Goal: Information Seeking & Learning: Learn about a topic

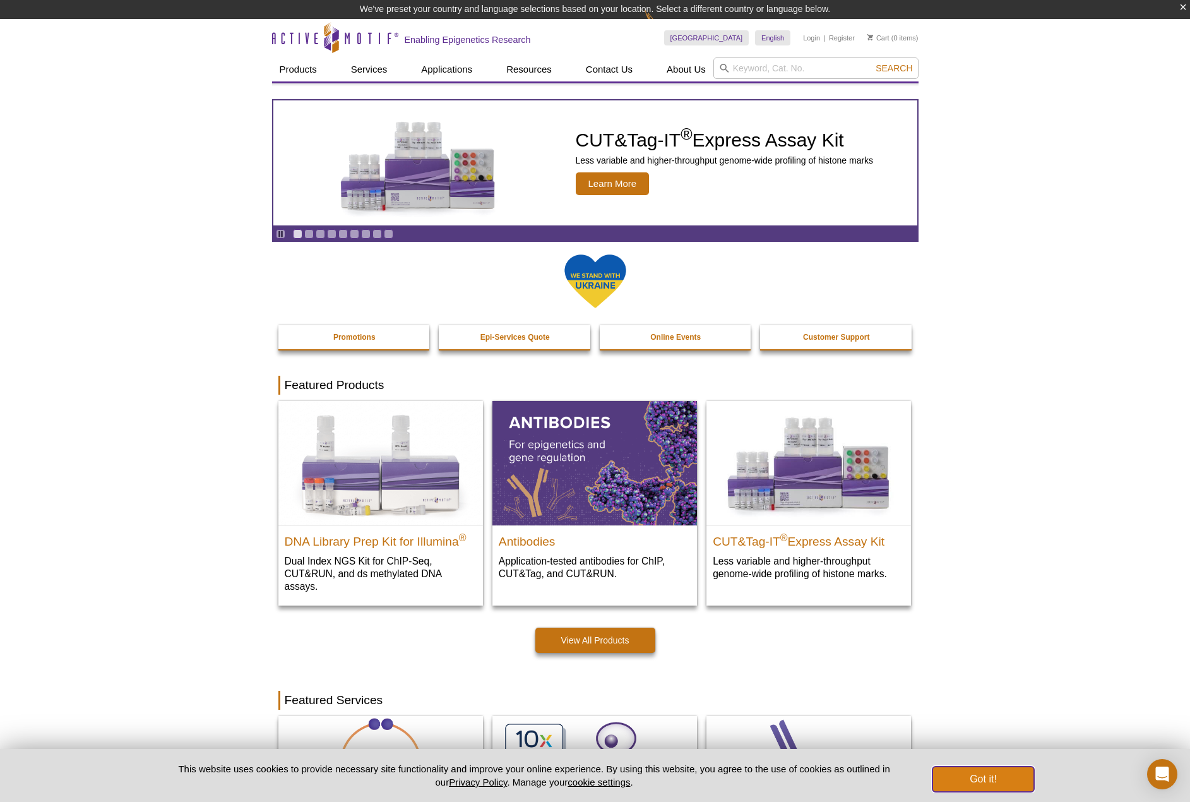
click at [971, 773] on button "Got it!" at bounding box center [983, 779] width 101 height 25
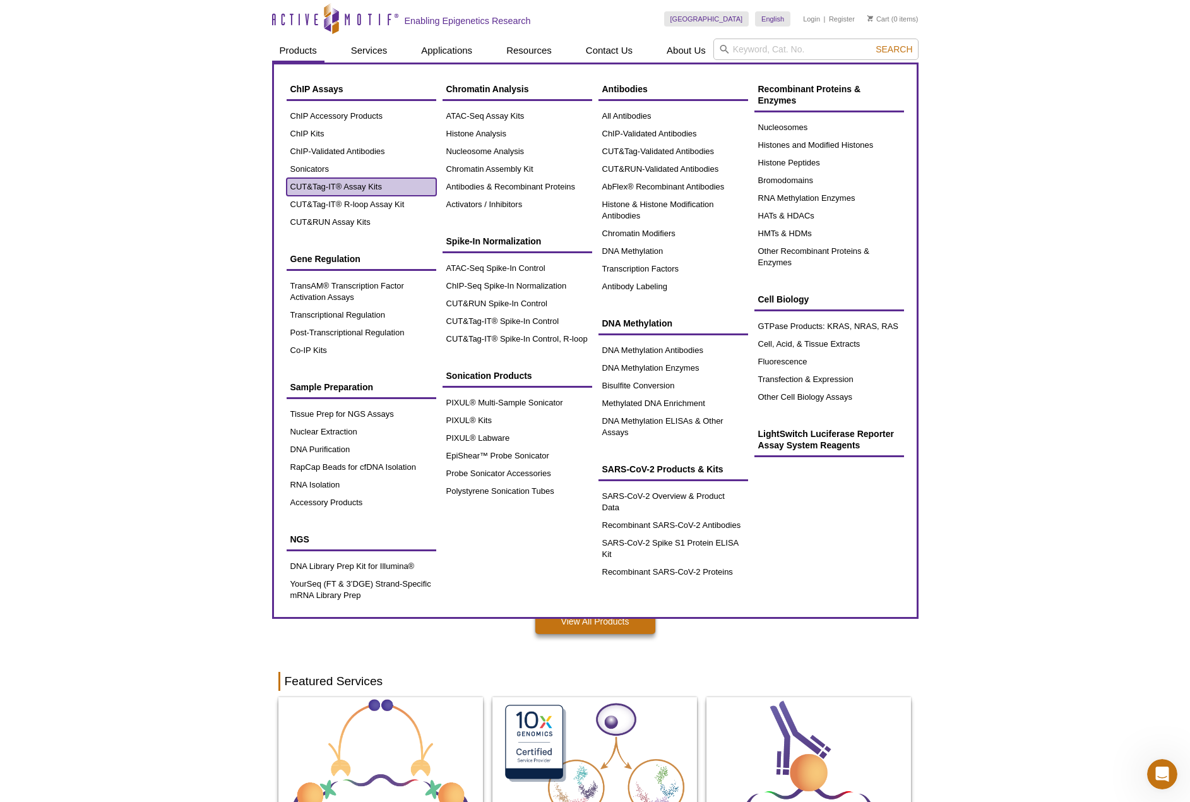
click at [321, 185] on link "CUT&Tag-IT® Assay Kits" at bounding box center [362, 187] width 150 height 18
click at [422, 181] on link "CUT&Tag-IT® Assay Kits" at bounding box center [362, 187] width 150 height 18
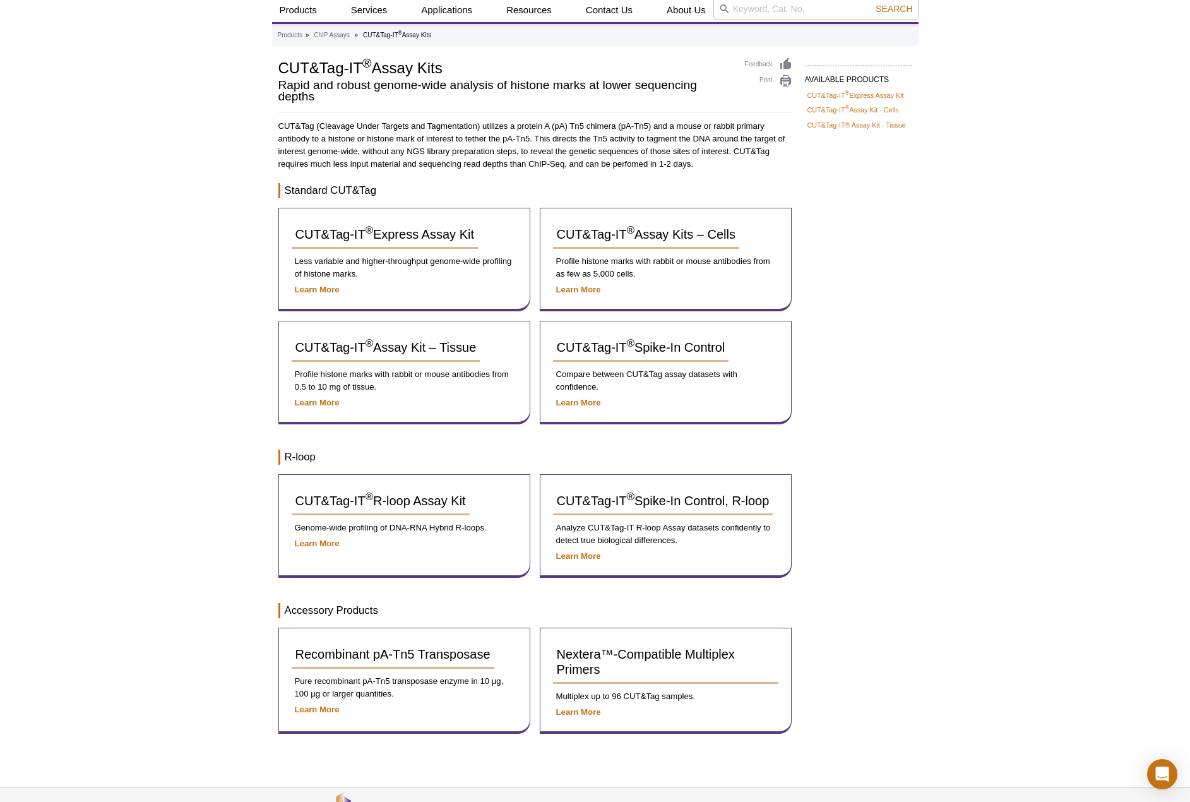
scroll to position [63, 0]
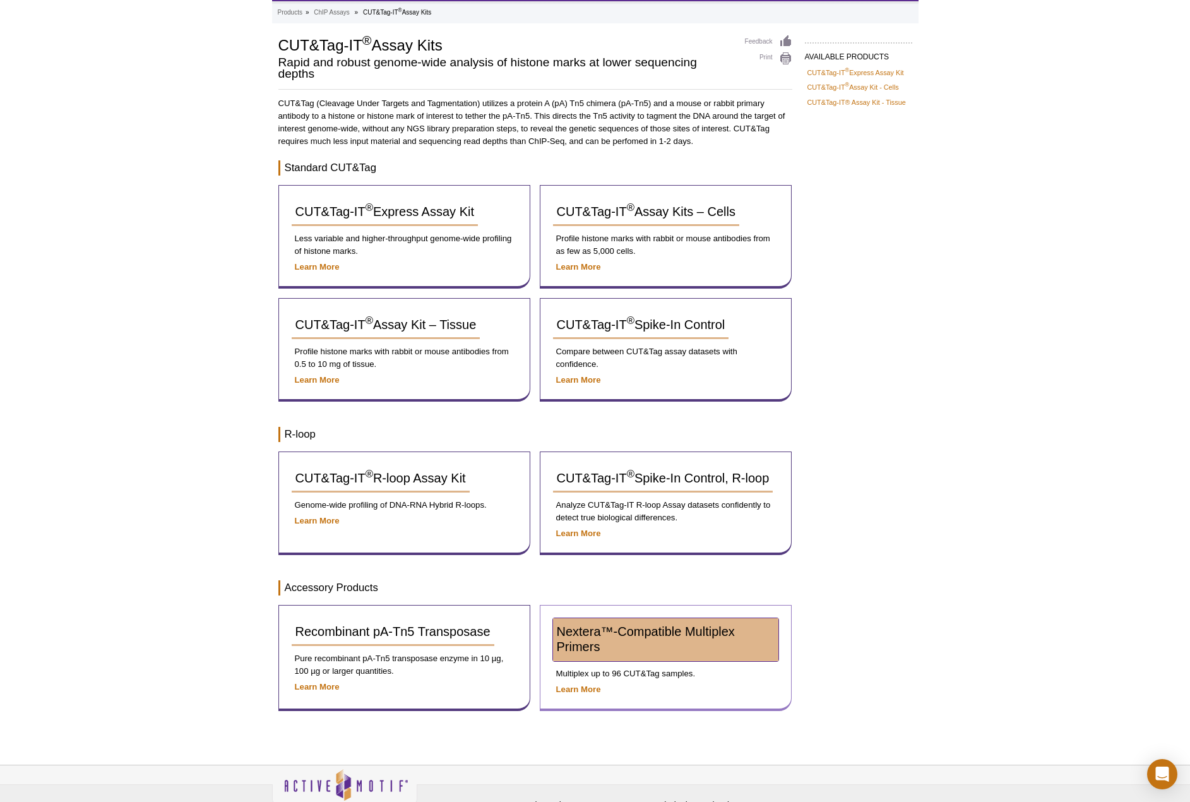
click at [659, 638] on link "Nextera™-Compatible Multiplex Primers" at bounding box center [665, 639] width 225 height 43
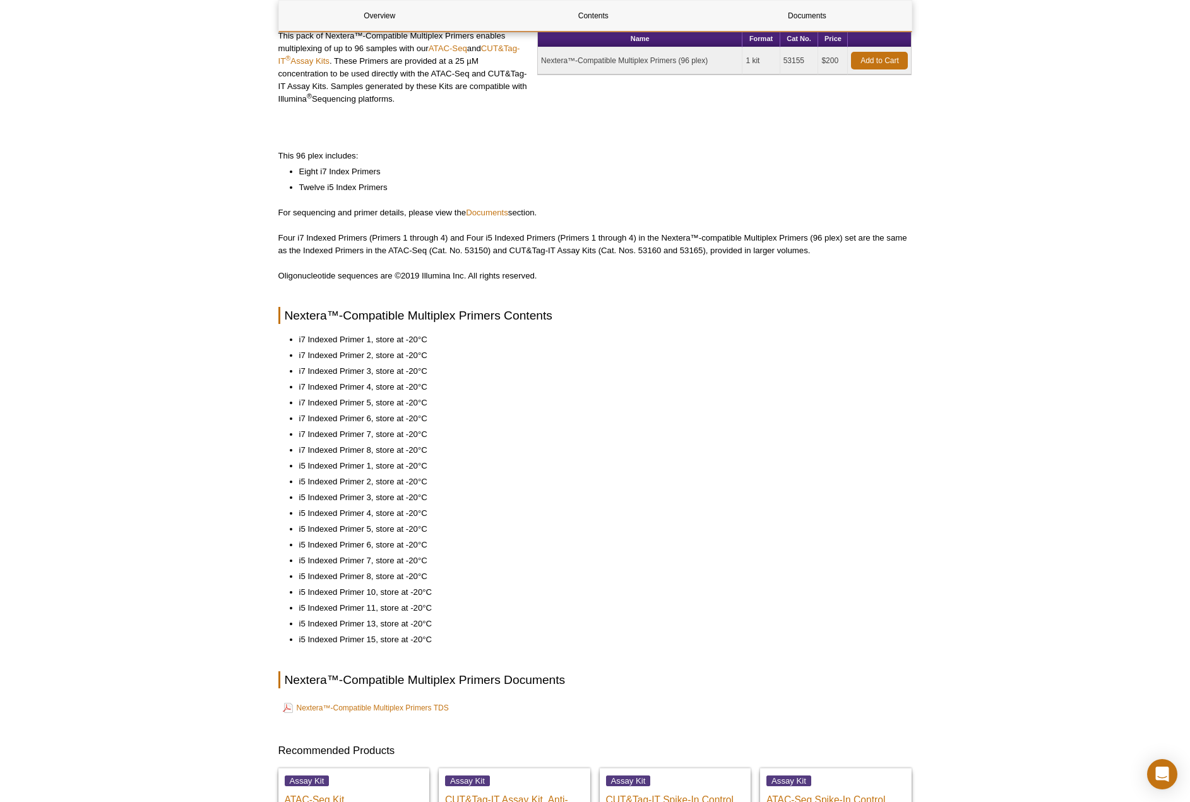
scroll to position [253, 0]
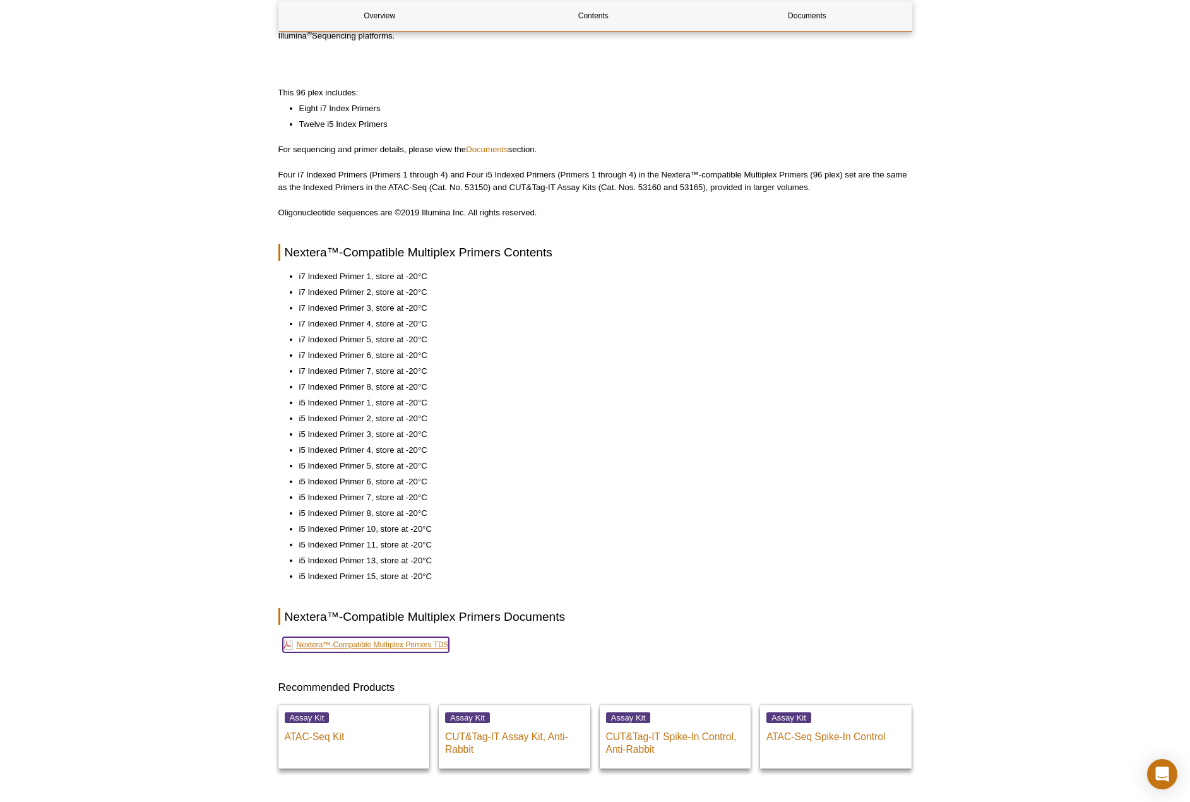
click at [412, 645] on link "Nextera™-Compatible Multiplex Primers TDS" at bounding box center [366, 644] width 166 height 15
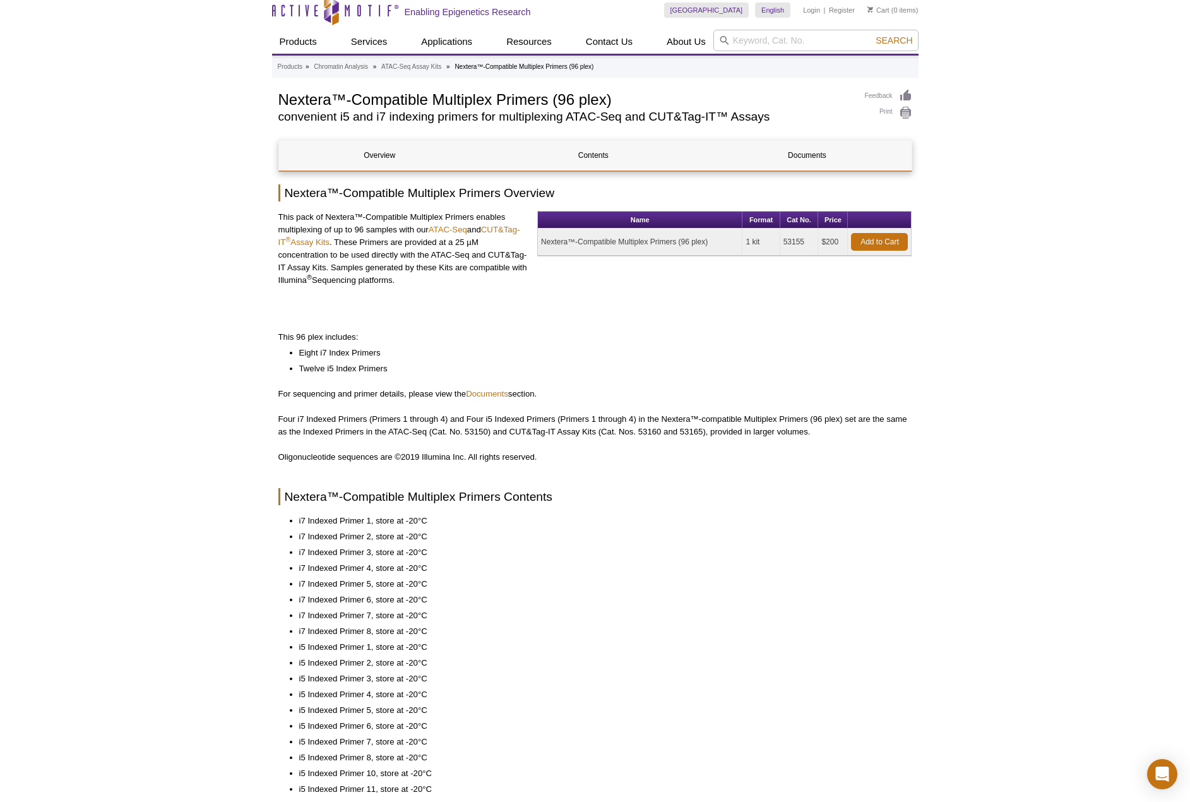
scroll to position [0, 0]
